Goal: Book appointment/travel/reservation

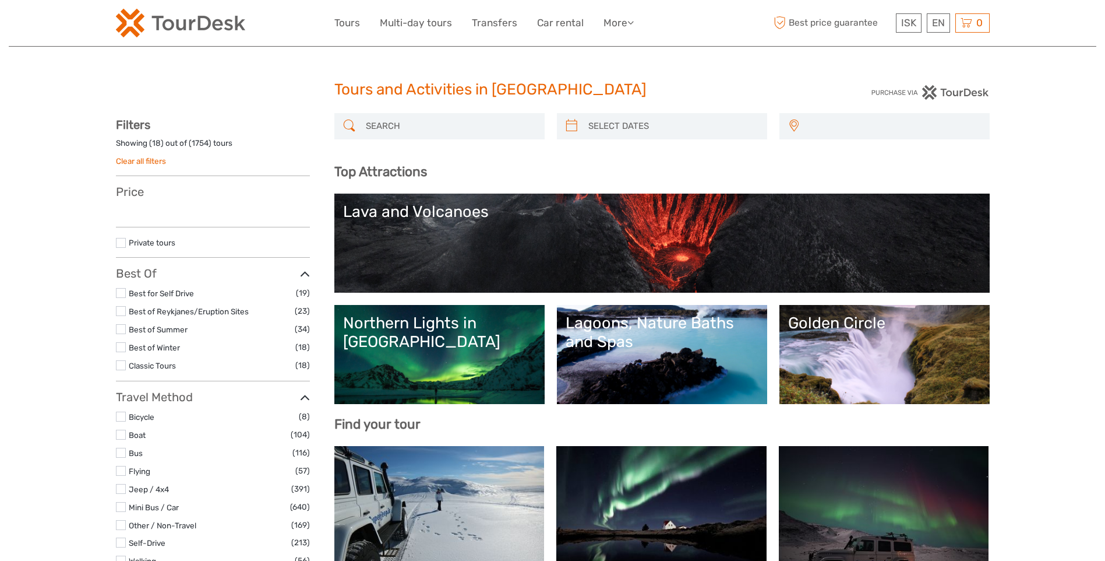
select select
click at [417, 123] on input "search" at bounding box center [450, 126] width 178 height 20
select select
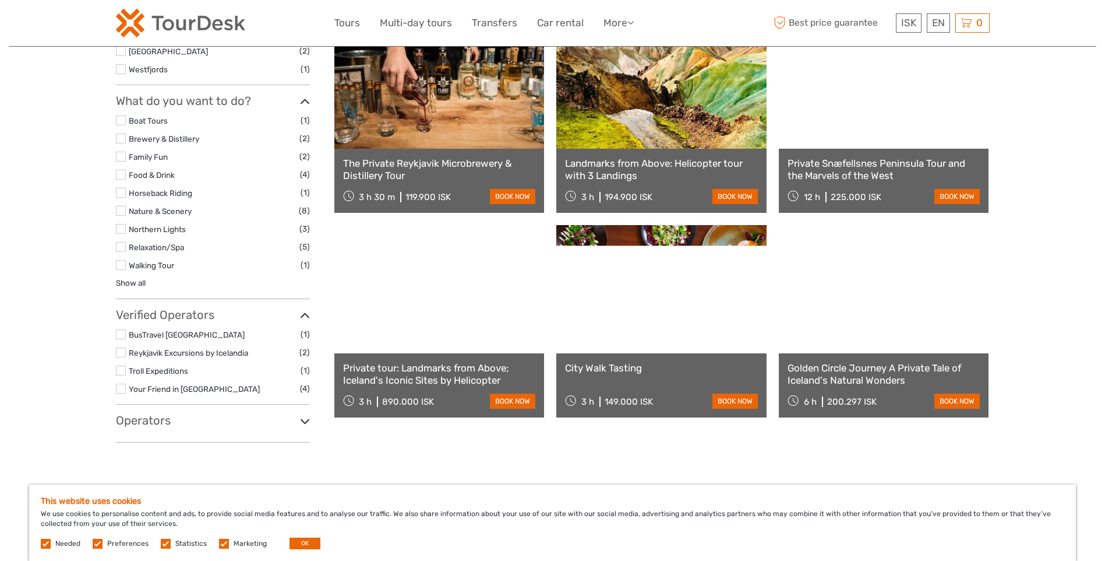
scroll to position [591, 0]
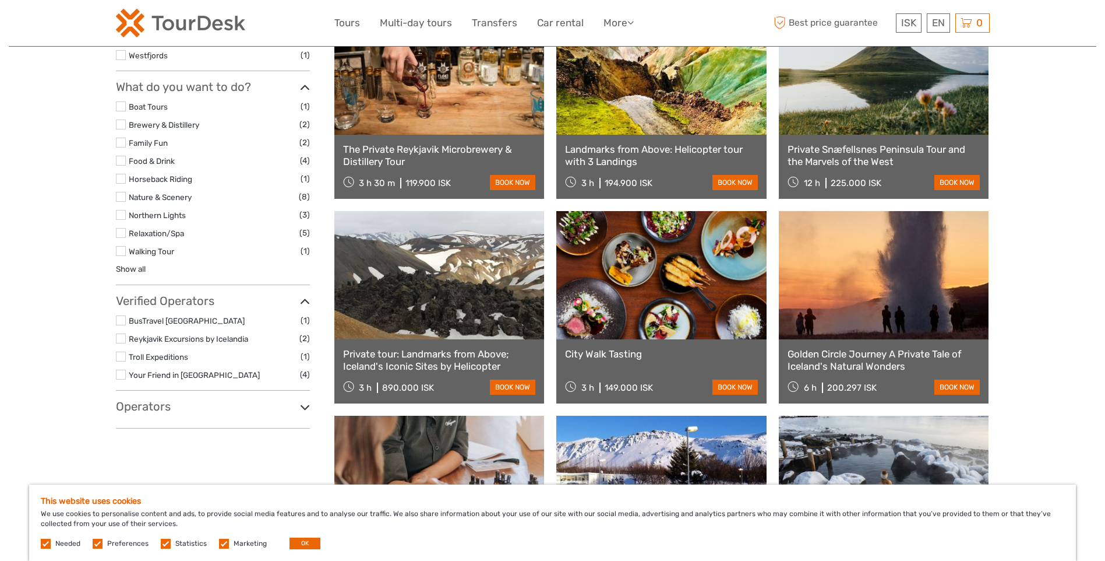
type input "[GEOGRAPHIC_DATA]"
click at [298, 411] on h3 "Operators" at bounding box center [213, 406] width 194 height 14
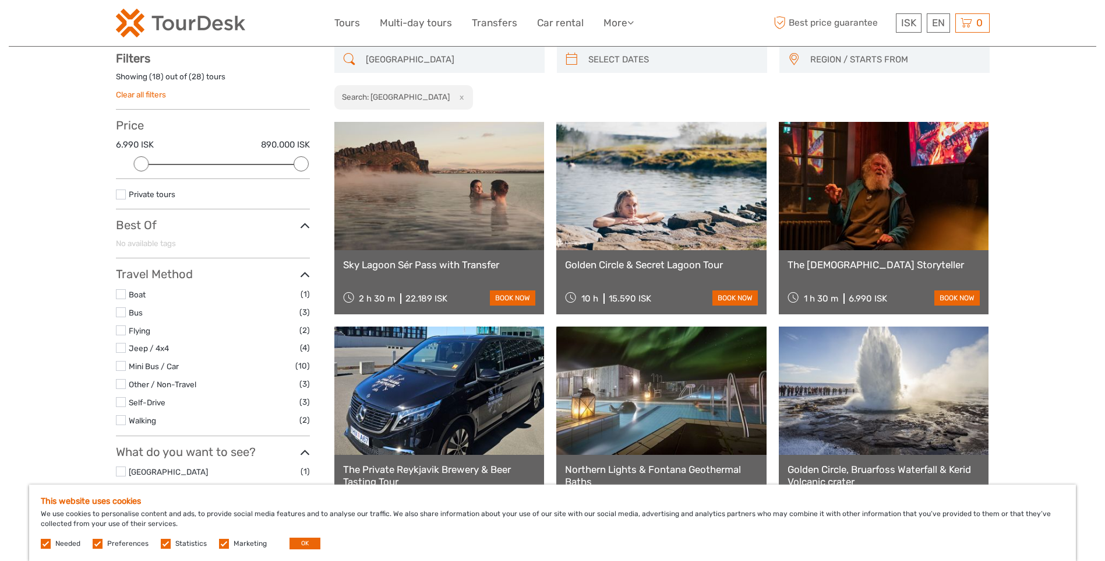
scroll to position [0, 0]
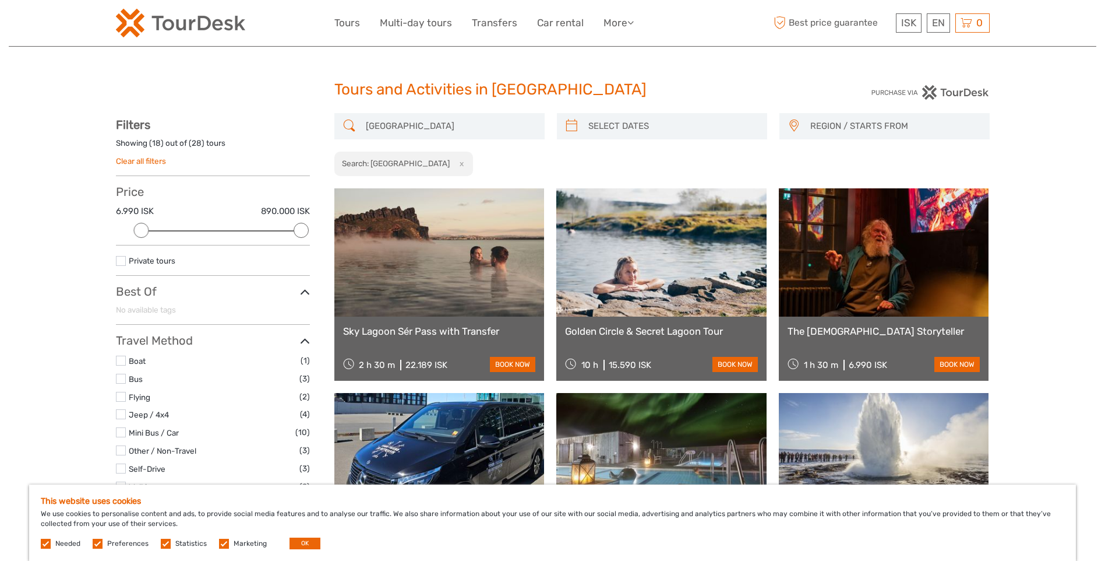
click at [877, 119] on span "REGION / STARTS FROM" at bounding box center [894, 126] width 179 height 19
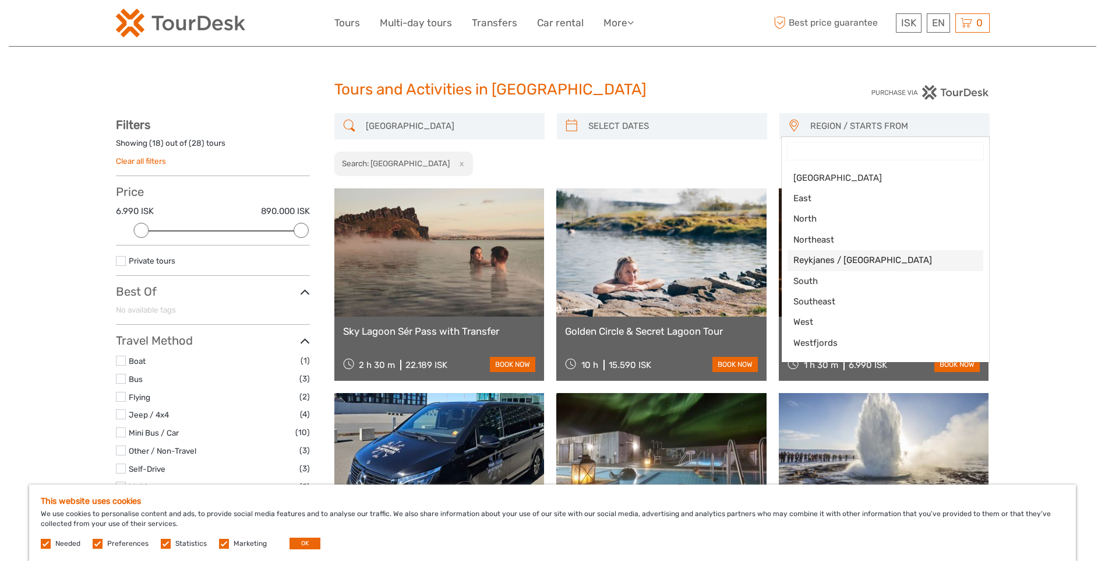
scroll to position [58, 0]
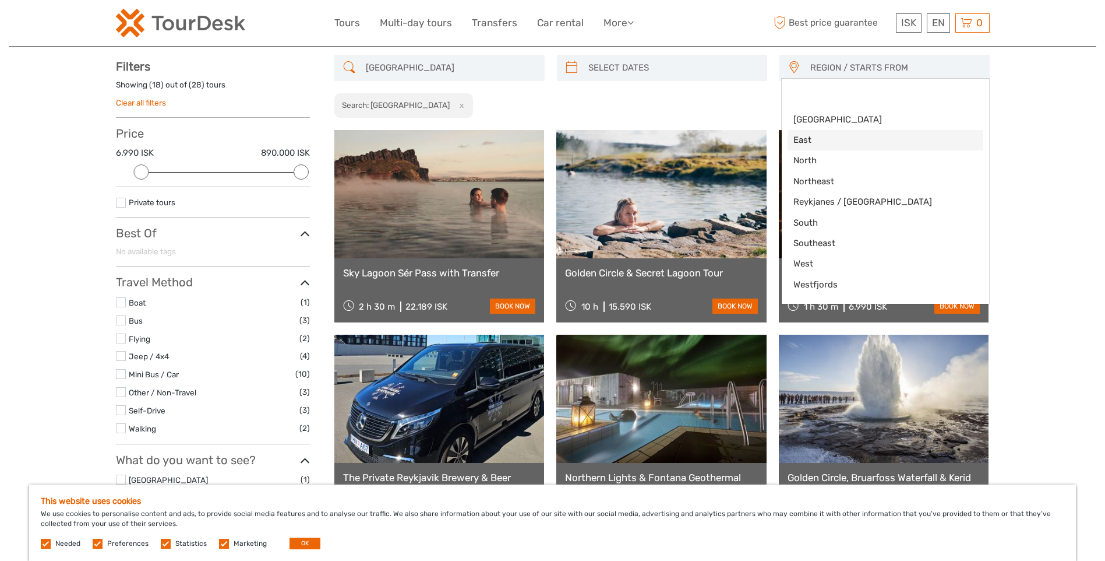
click at [834, 134] on span "East" at bounding box center [876, 140] width 164 height 12
select select "East"
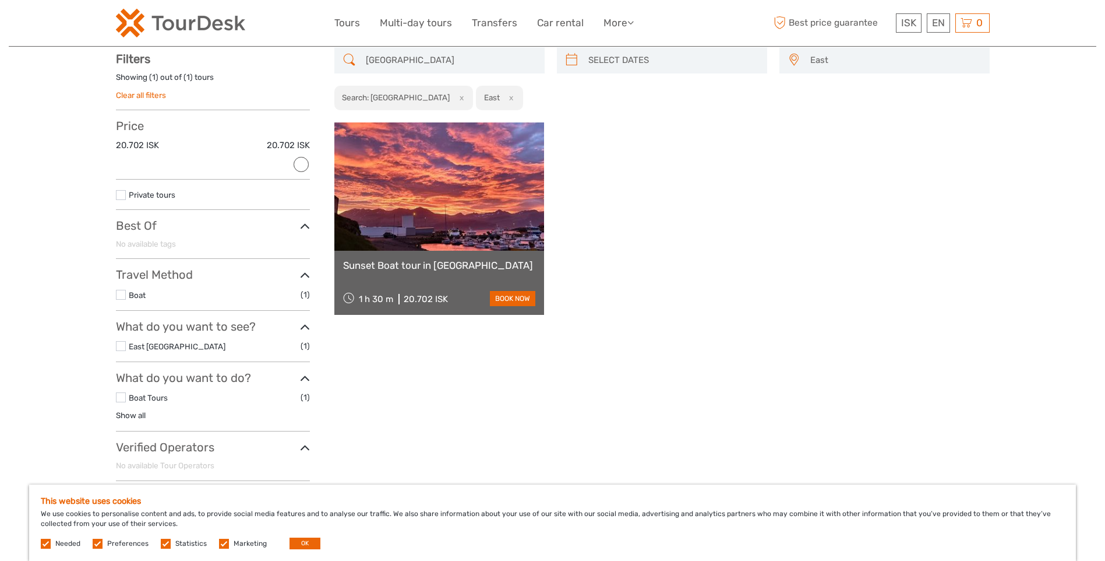
scroll to position [66, 0]
